Goal: Find specific page/section: Find specific page/section

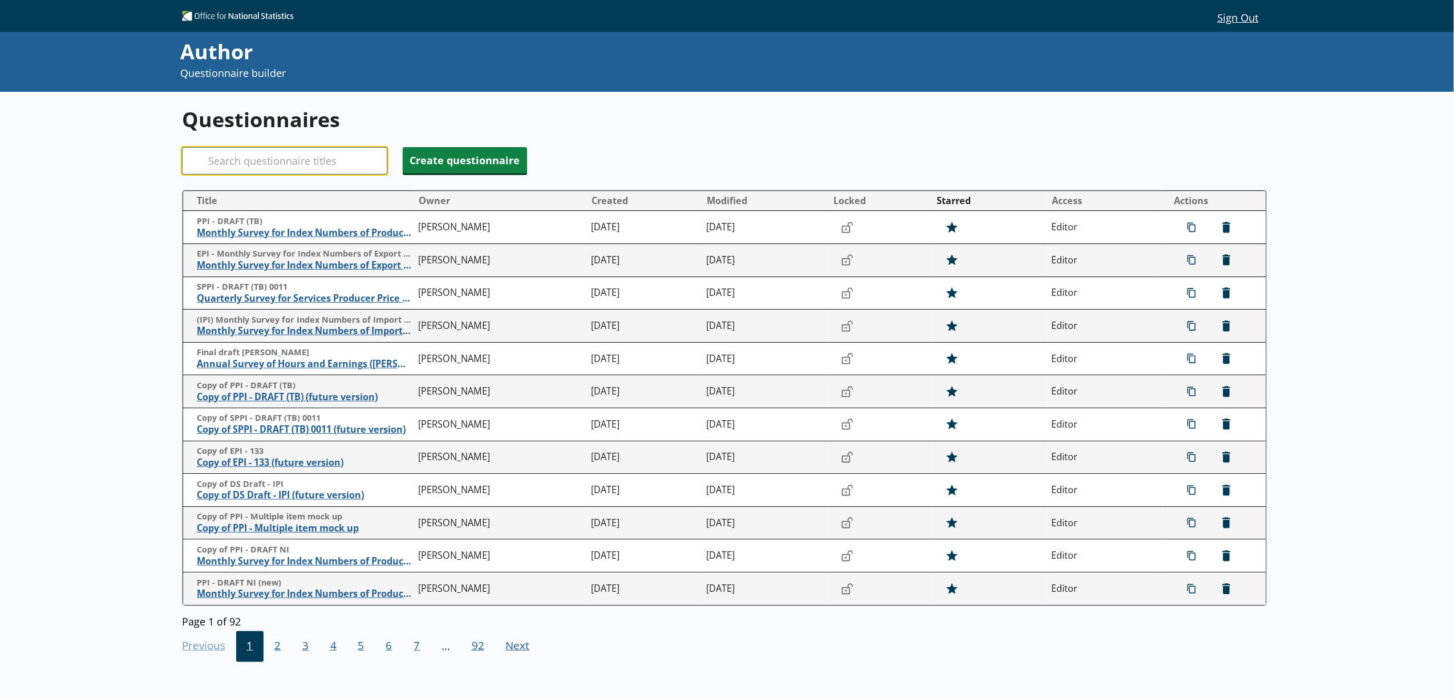
click at [265, 161] on input "Search" at bounding box center [284, 160] width 205 height 27
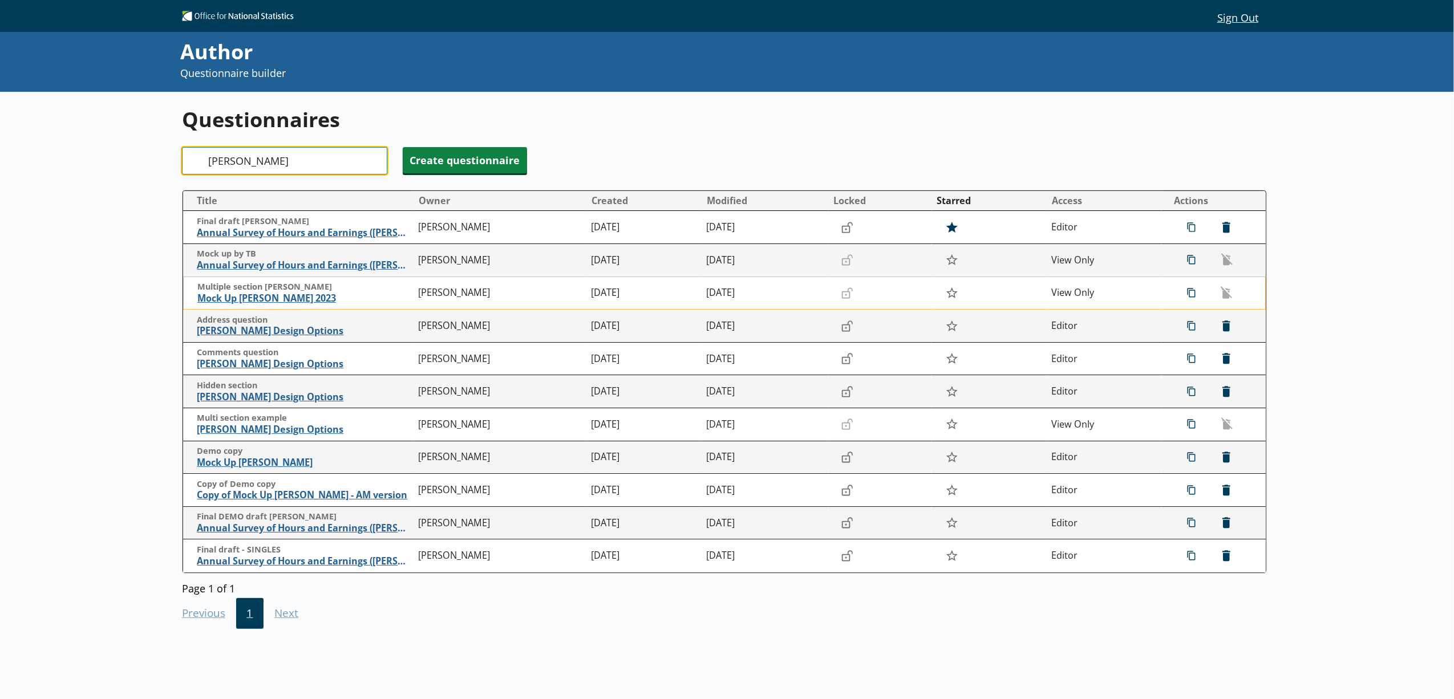
type input "[PERSON_NAME]"
click at [258, 301] on td "Multiple section [PERSON_NAME] Mock Up [PERSON_NAME] 2023" at bounding box center [298, 293] width 230 height 33
click at [605, 196] on button "Created" at bounding box center [644, 201] width 114 height 18
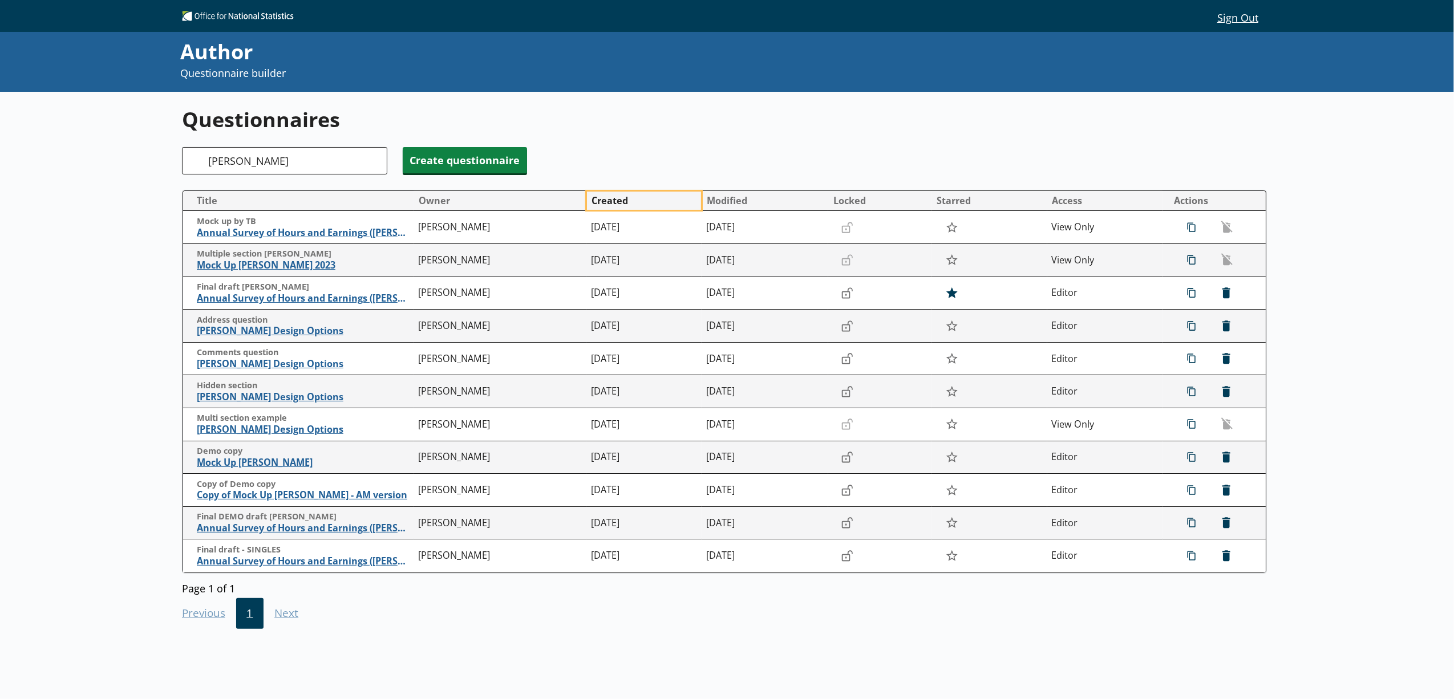
click at [605, 196] on button "Created" at bounding box center [644, 201] width 114 height 18
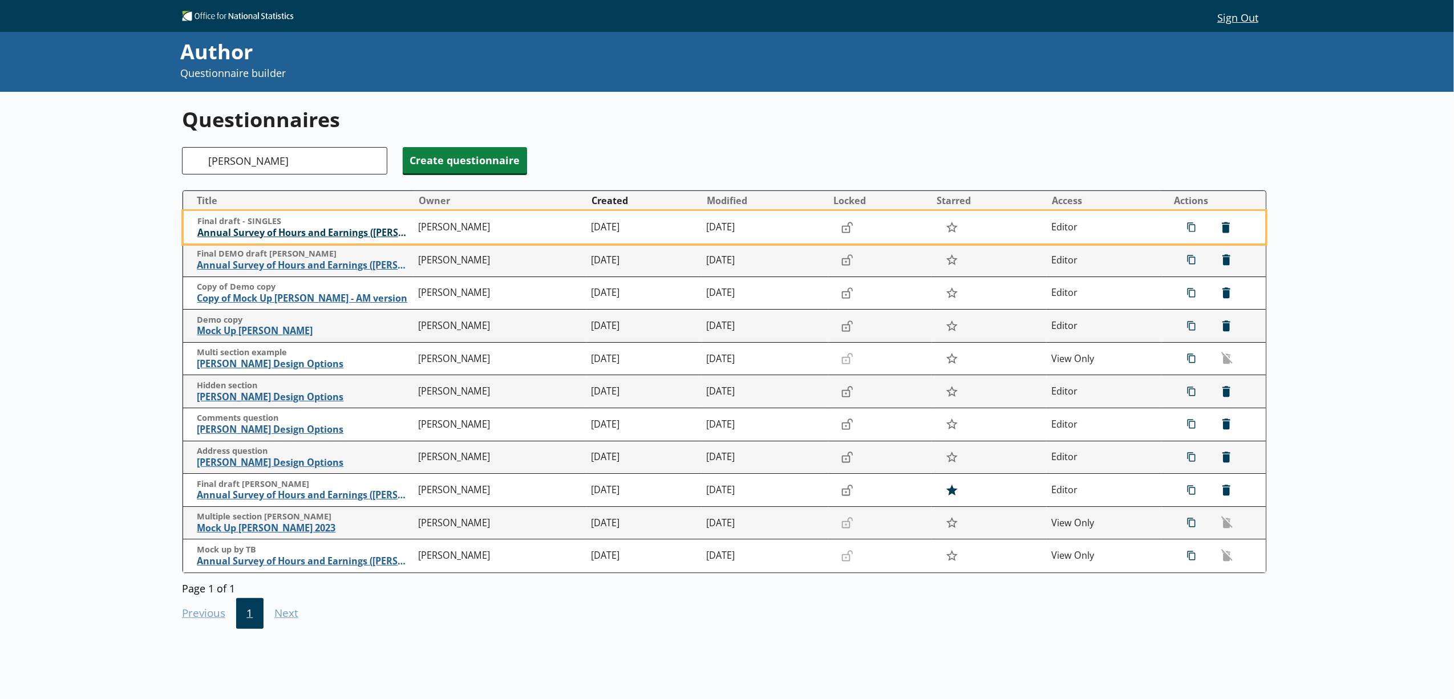
click at [345, 233] on span "Annual Survey of Hours and Earnings ([PERSON_NAME])" at bounding box center [305, 233] width 216 height 12
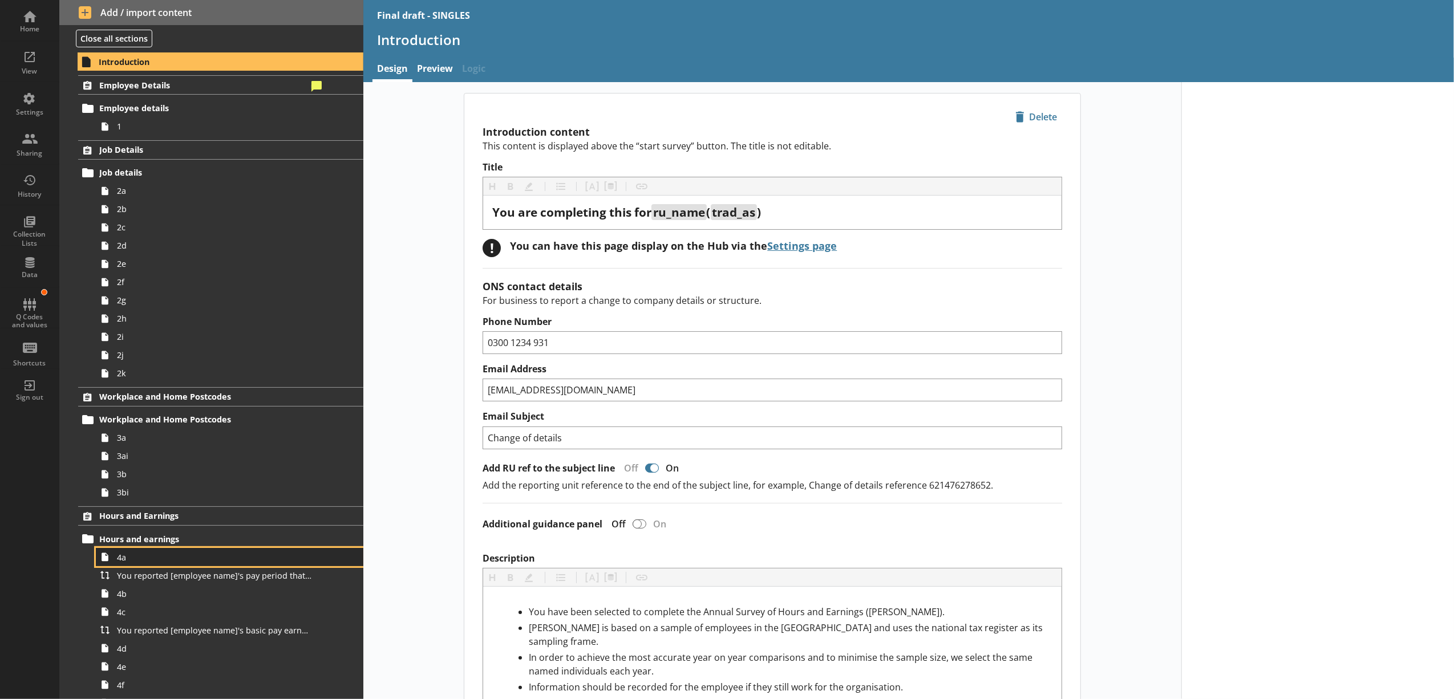
click at [288, 301] on span "4a" at bounding box center [214, 557] width 195 height 11
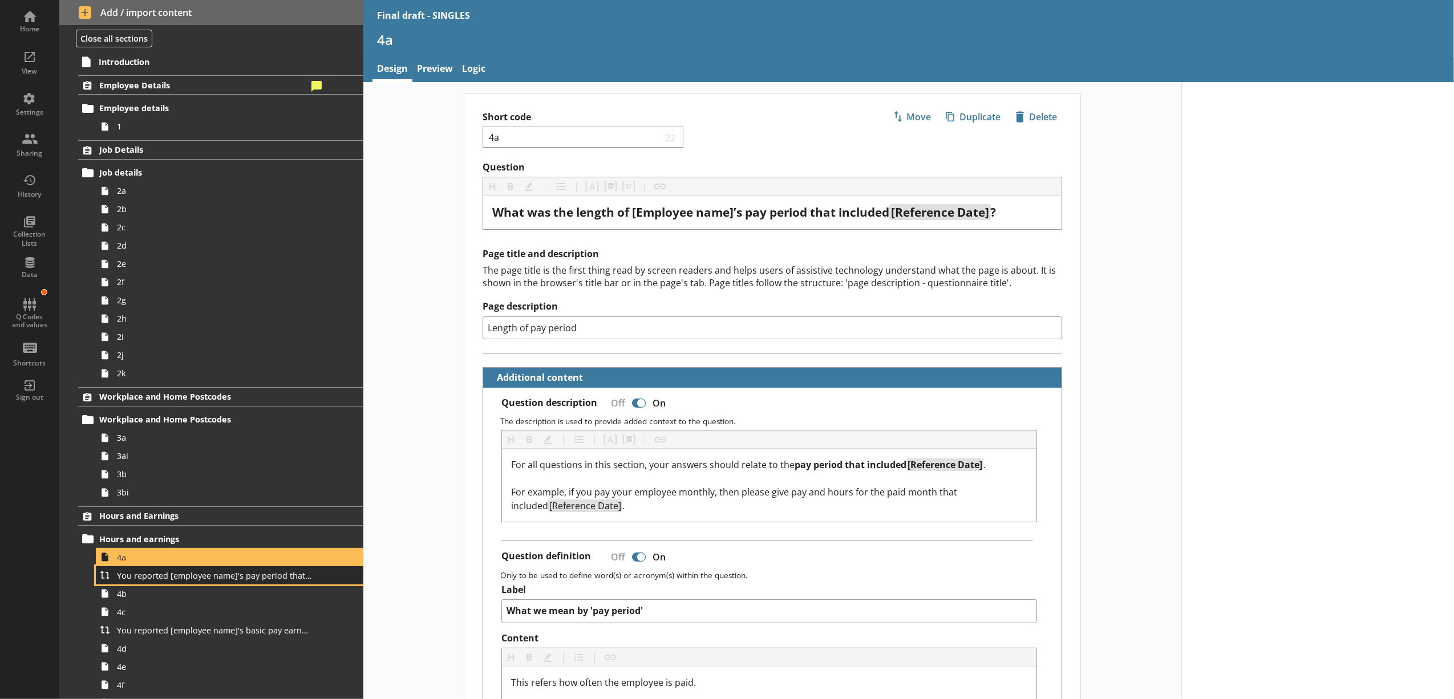
click at [243, 301] on span "You reported [employee name]'s pay period that included [Reference Date] to be …" at bounding box center [214, 575] width 195 height 11
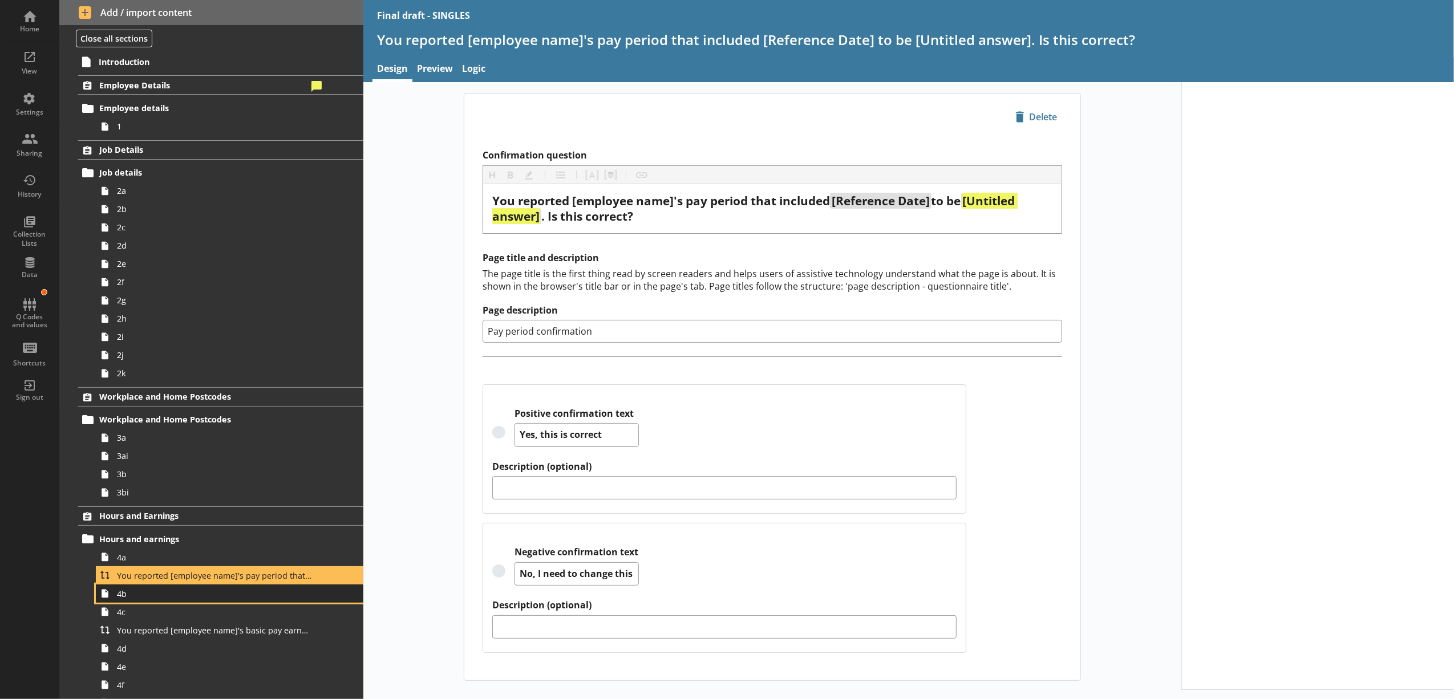
click at [237, 301] on span "4b" at bounding box center [214, 594] width 195 height 11
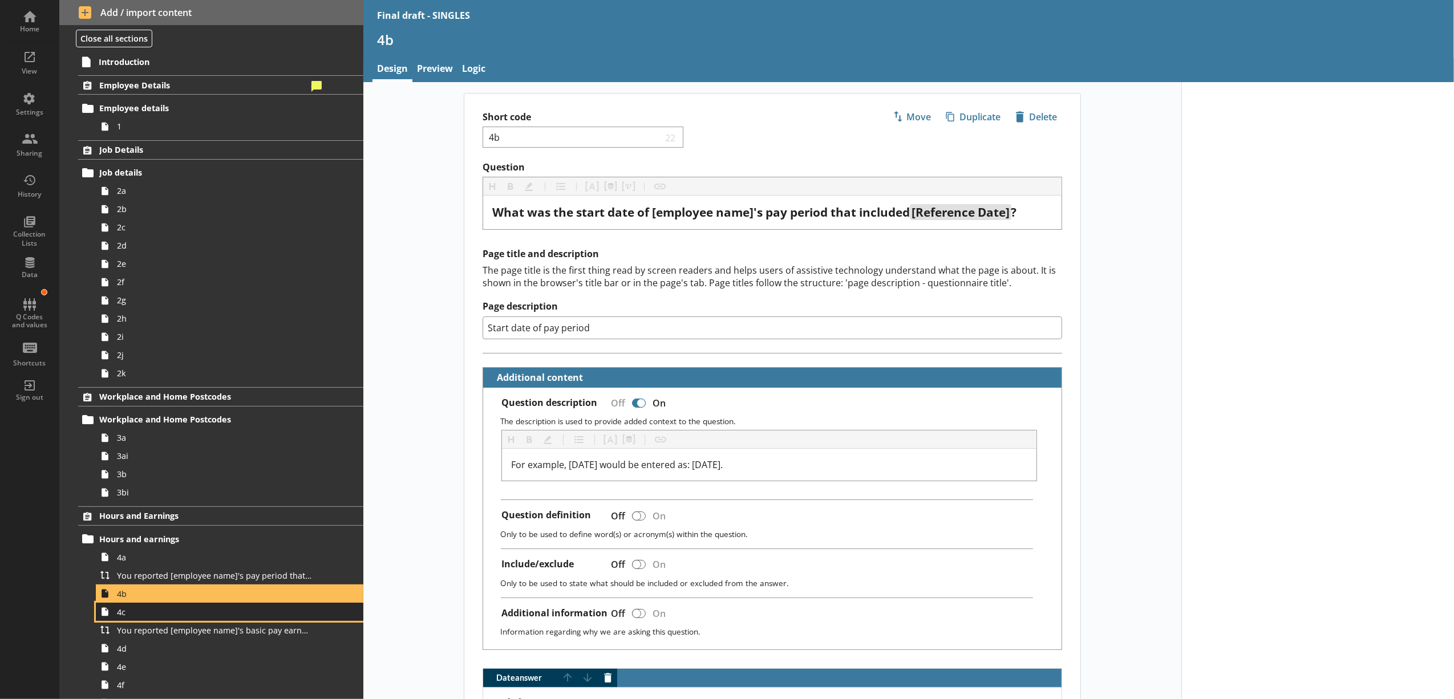
click at [231, 301] on span "4c" at bounding box center [214, 612] width 195 height 11
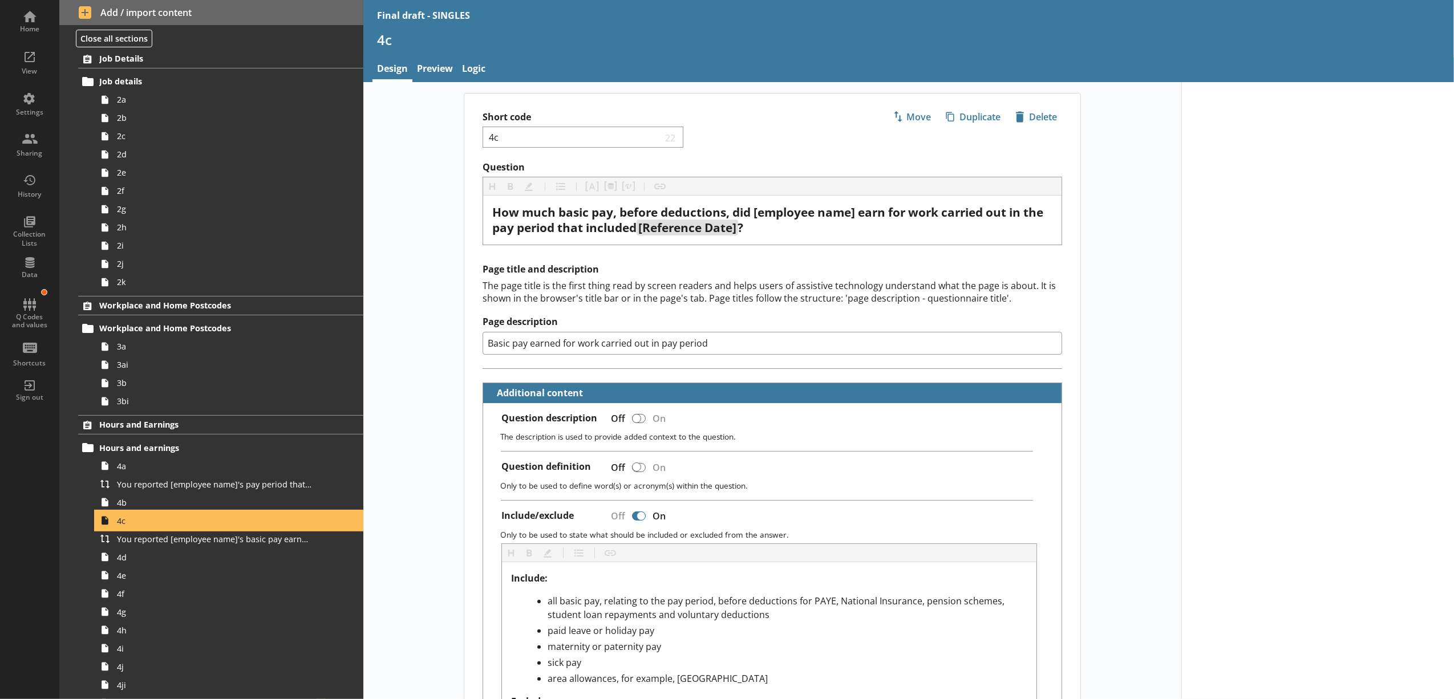
scroll to position [127, 0]
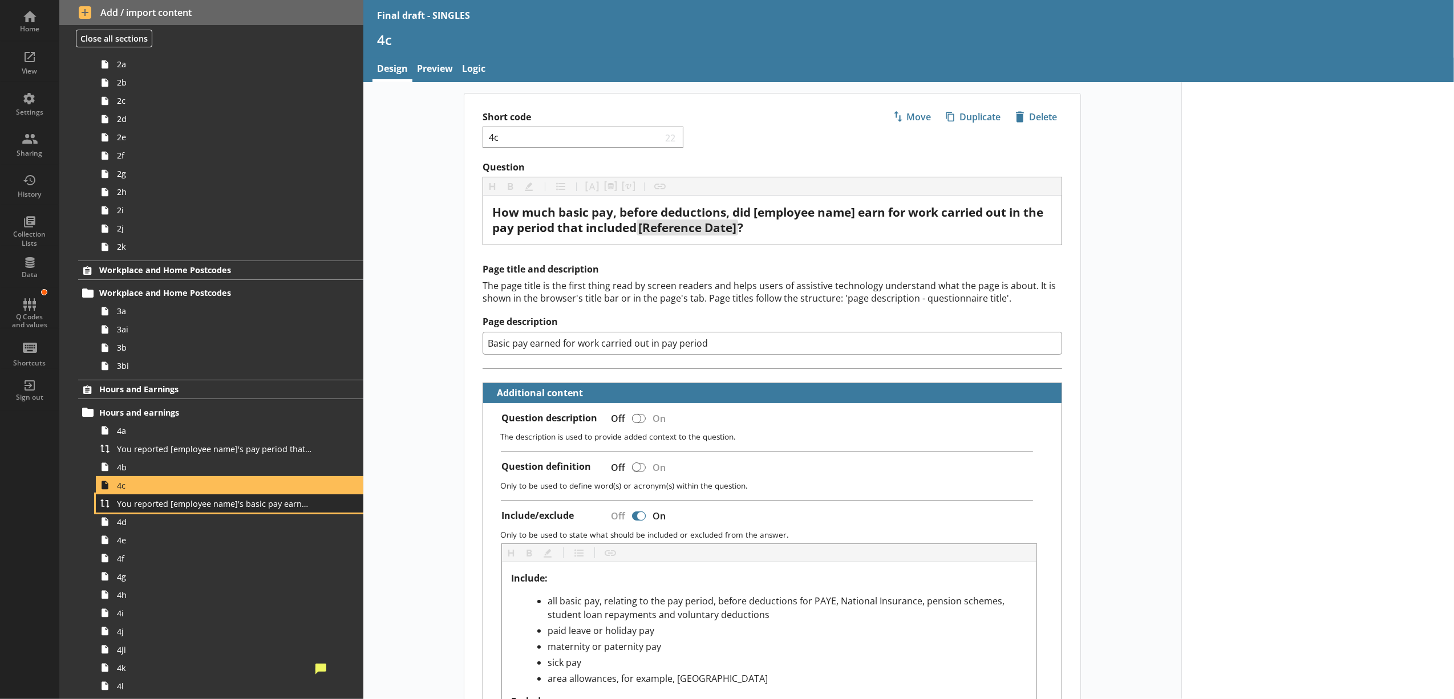
click at [245, 301] on span "You reported [employee name]'s basic pay earned for work carried out in the pay…" at bounding box center [214, 504] width 195 height 11
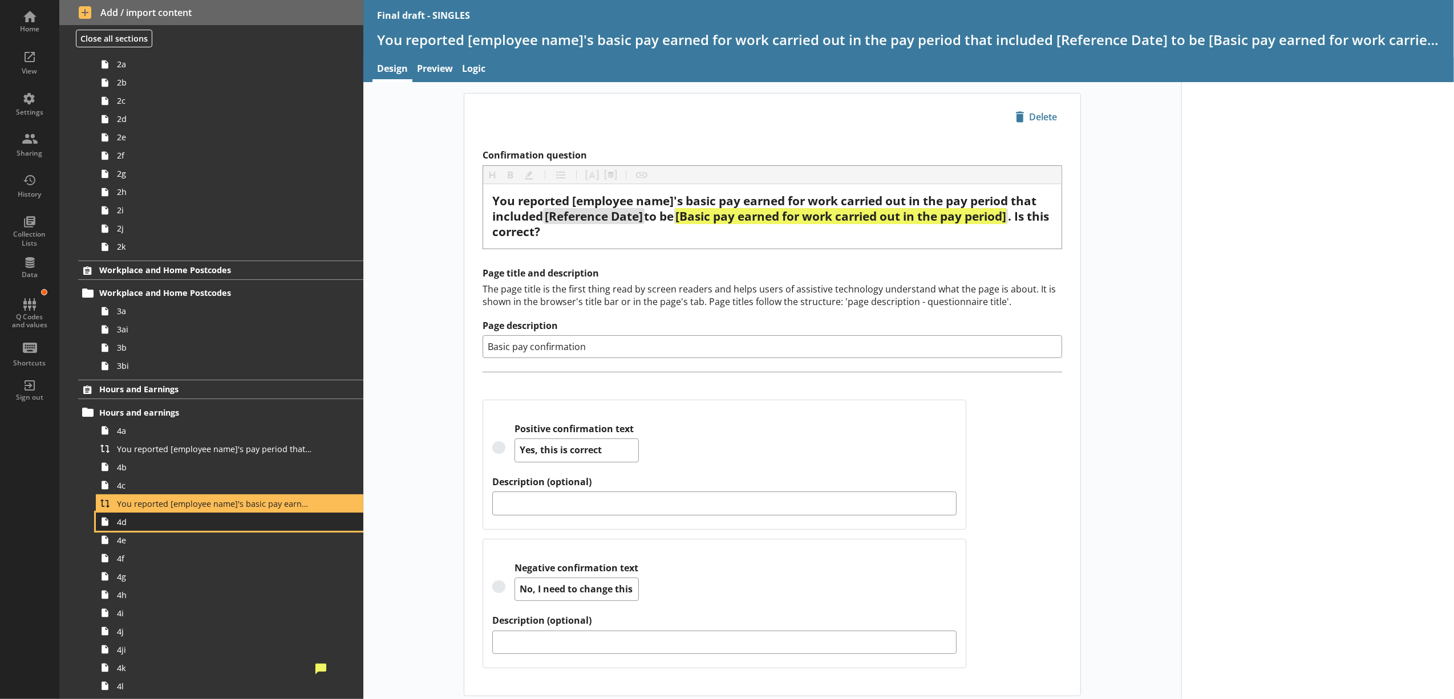
click at [244, 301] on span "4d" at bounding box center [214, 522] width 195 height 11
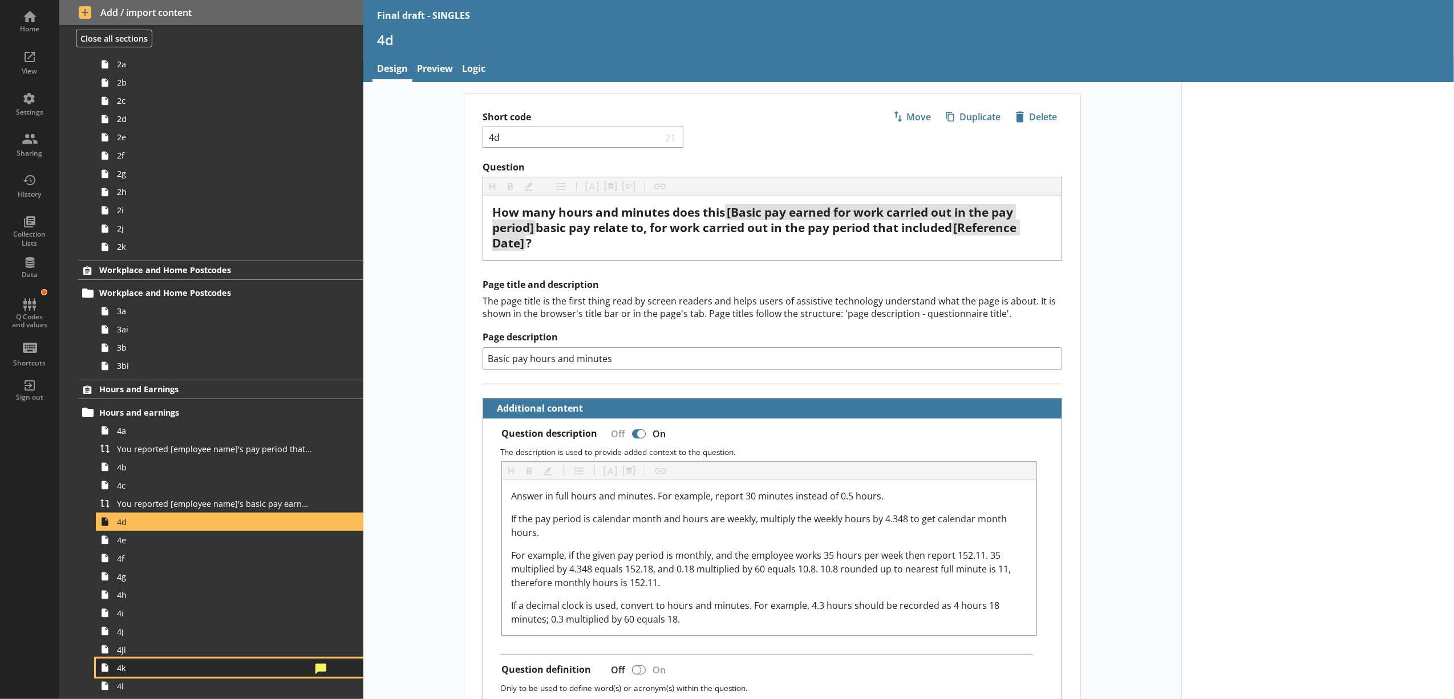
click at [315, 301] on div at bounding box center [320, 668] width 11 height 9
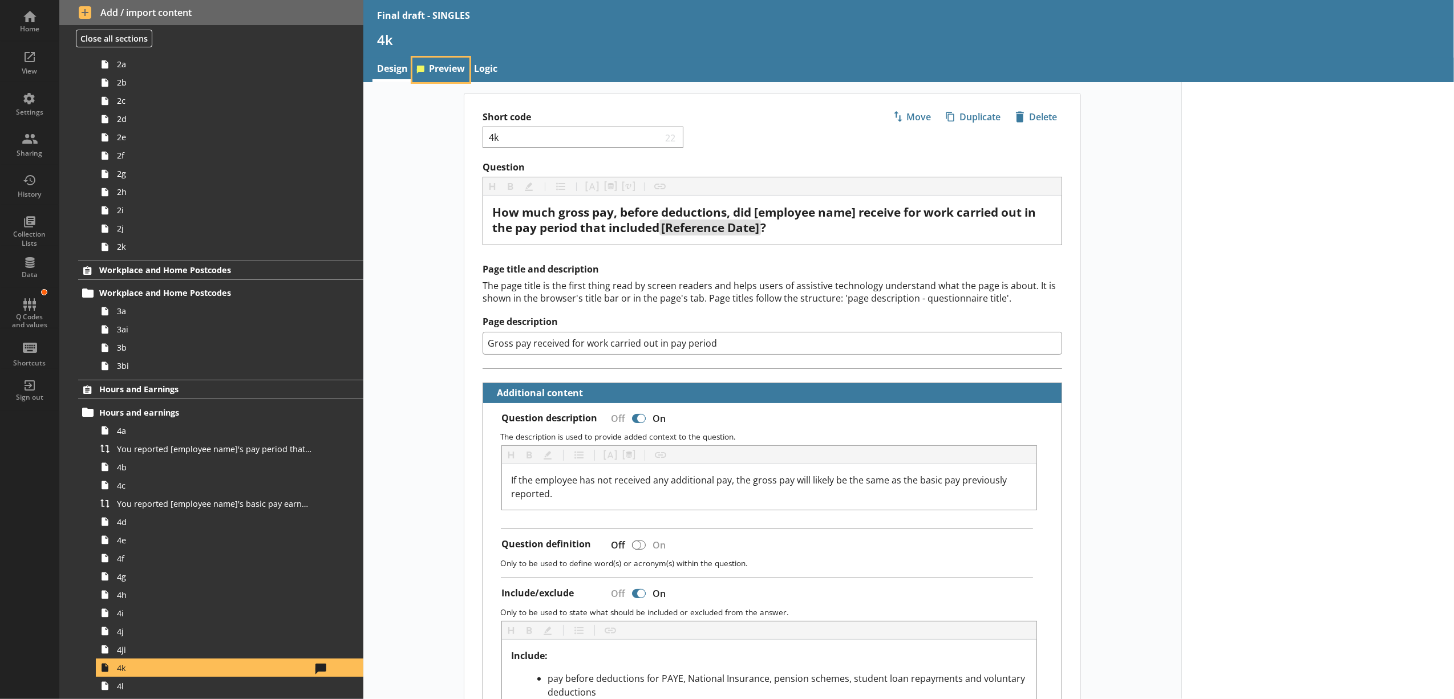
click at [446, 74] on link "Preview" at bounding box center [440, 70] width 57 height 25
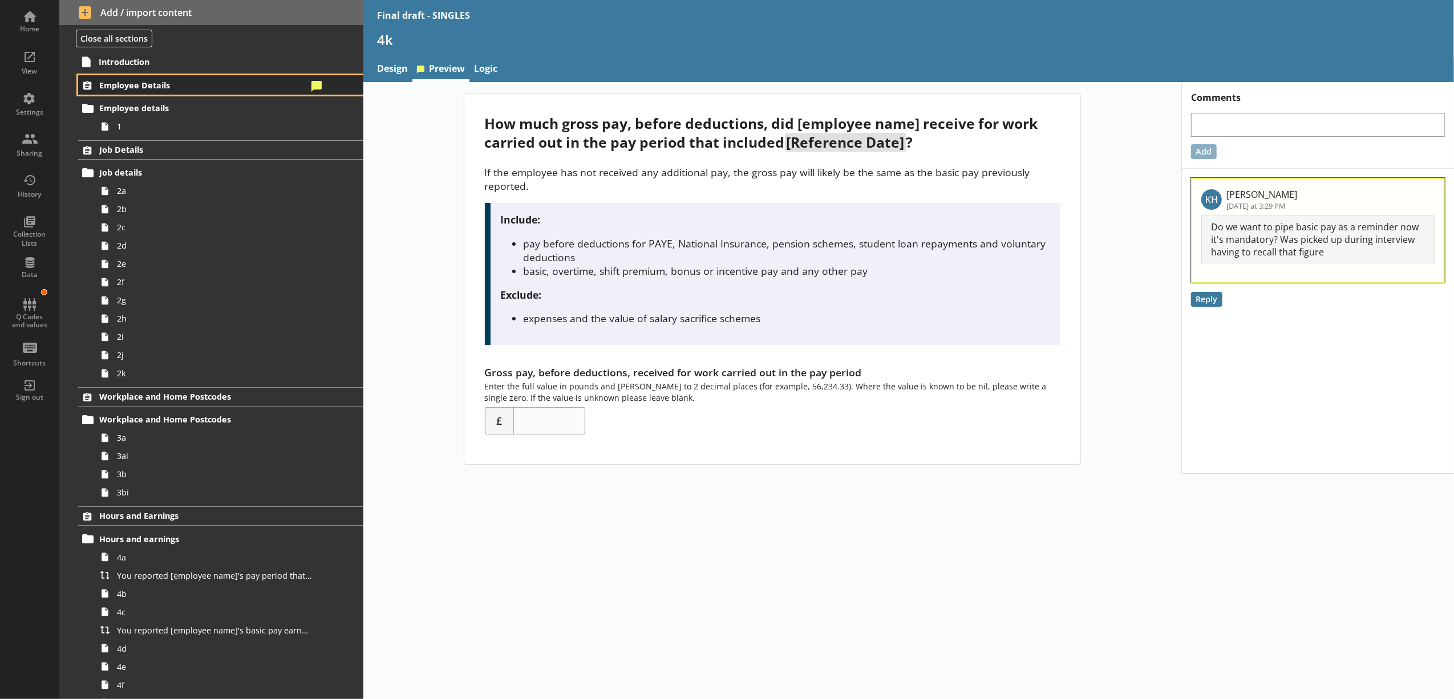
click at [230, 92] on link "Employee Details" at bounding box center [220, 84] width 285 height 19
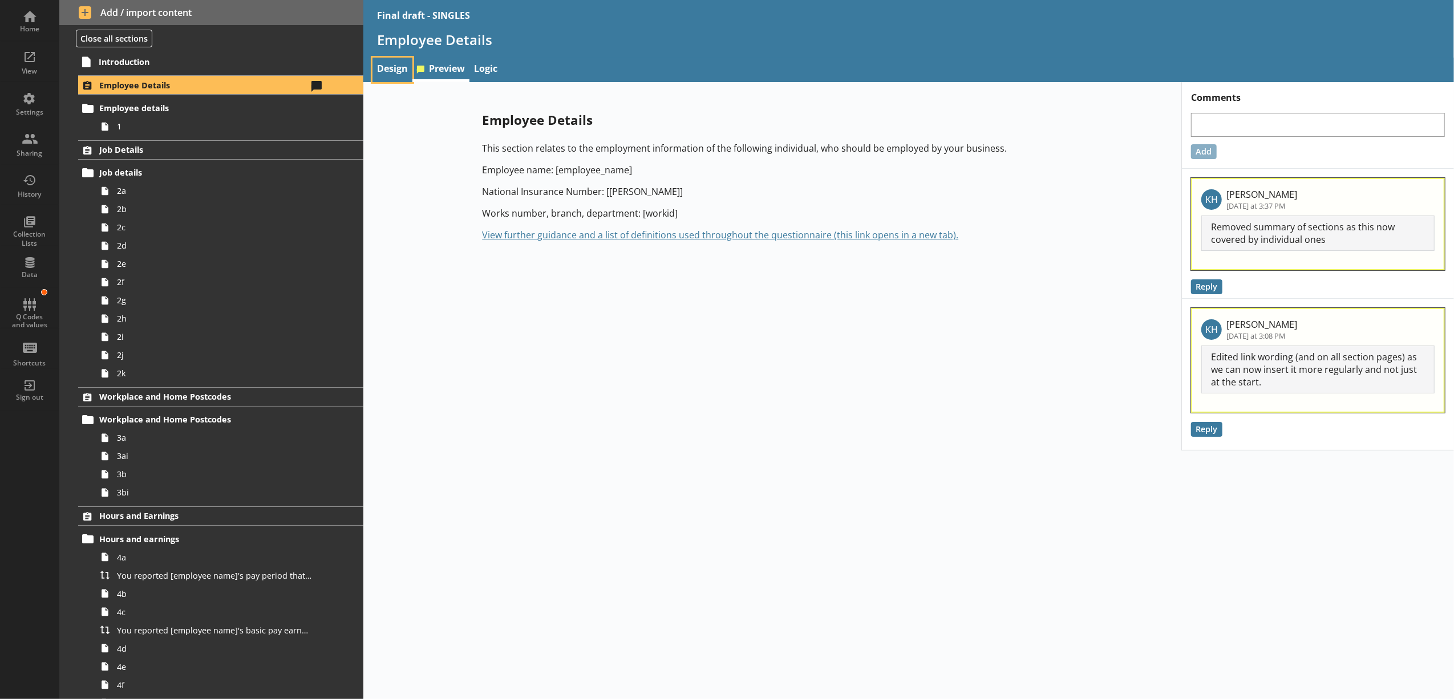
click at [390, 66] on link "Design" at bounding box center [393, 70] width 40 height 25
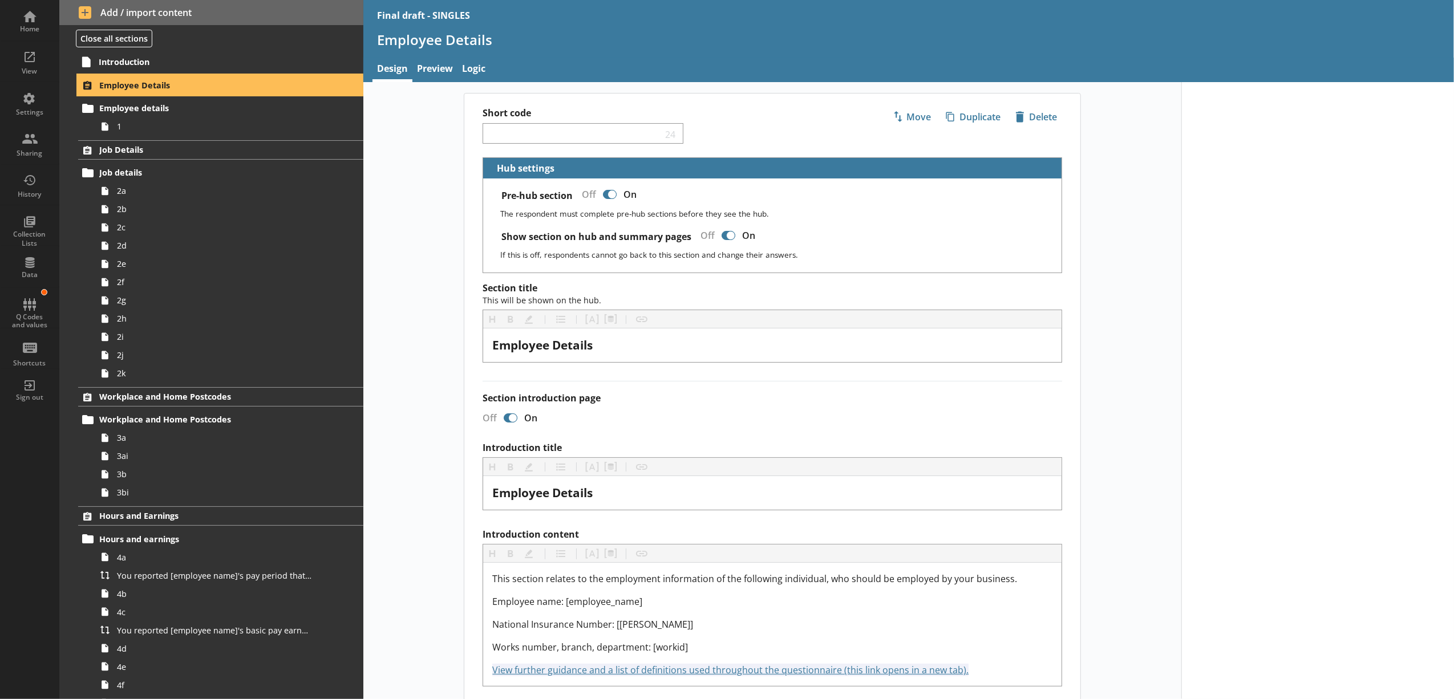
click at [301, 76] on link "Employee Details" at bounding box center [220, 84] width 285 height 19
click at [302, 71] on link "Introduction" at bounding box center [221, 61] width 286 height 18
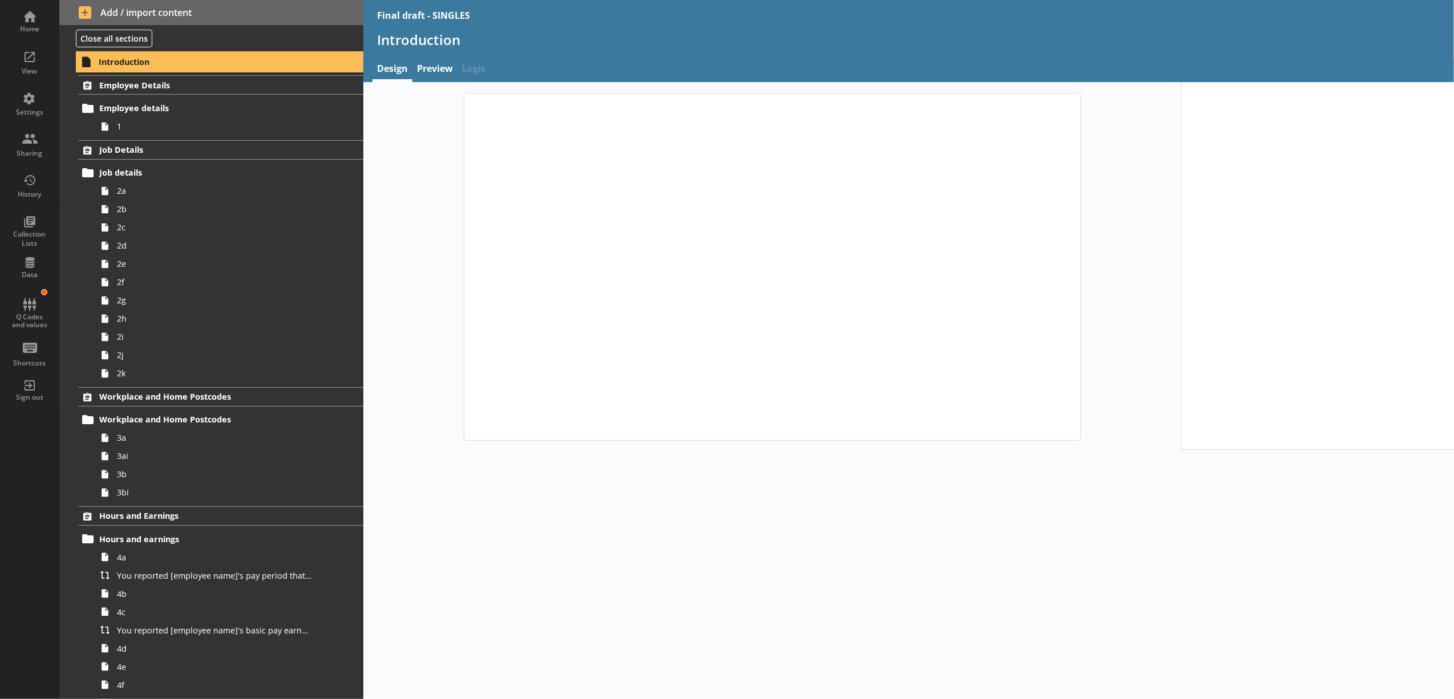
type textarea "x"
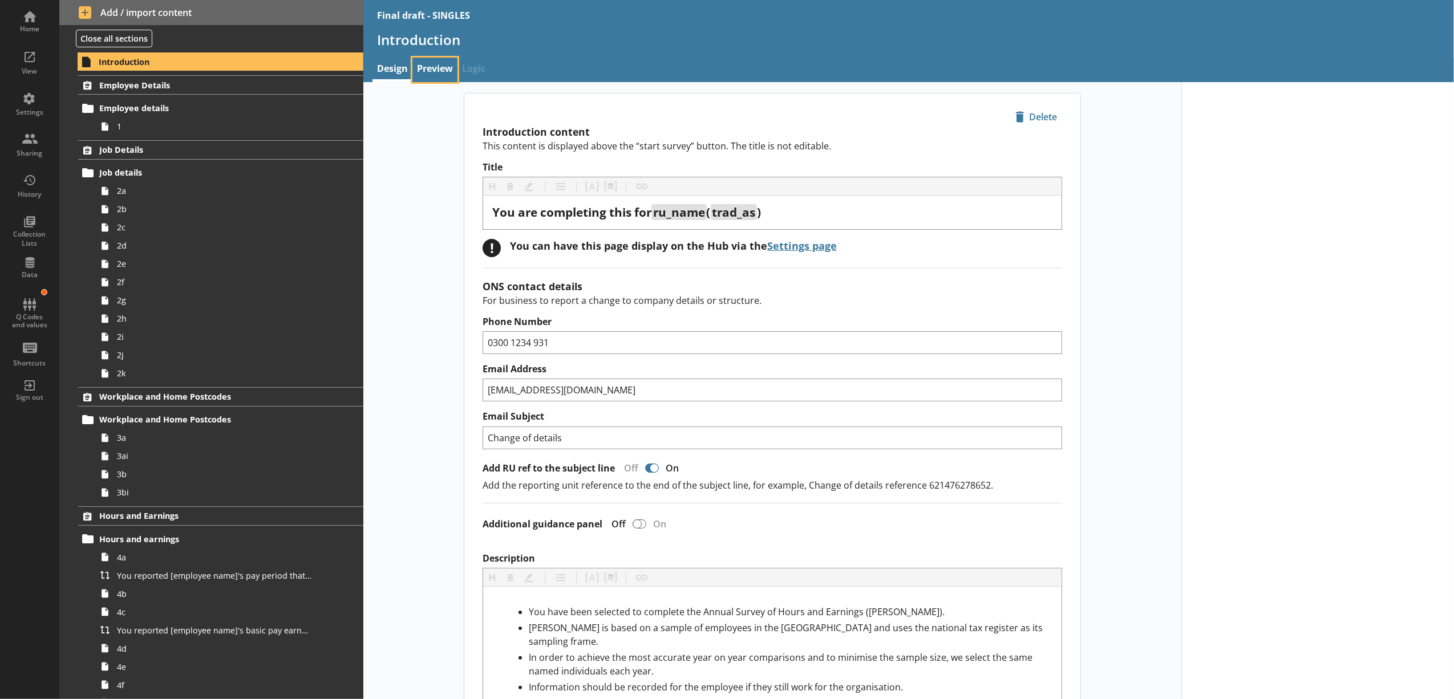
click at [446, 74] on link "Preview" at bounding box center [434, 70] width 45 height 25
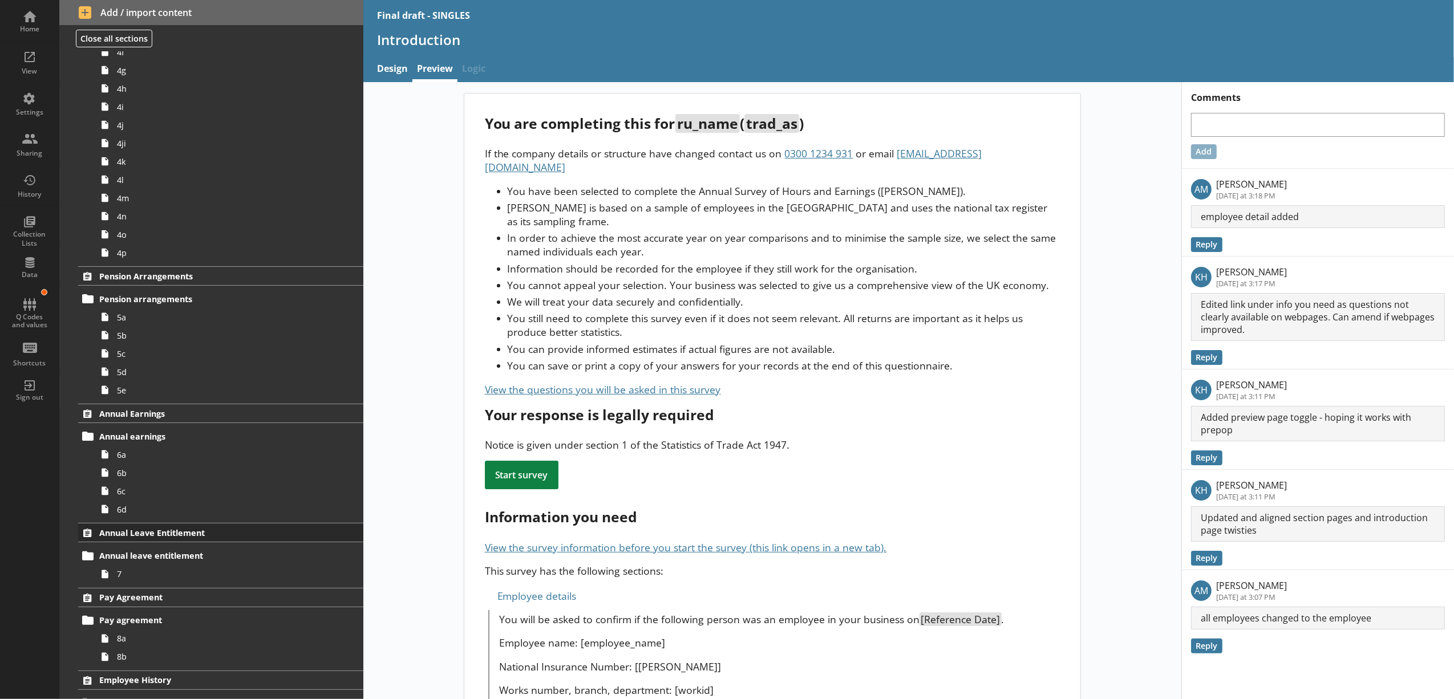
scroll to position [798, 0]
